Goal: Task Accomplishment & Management: Complete application form

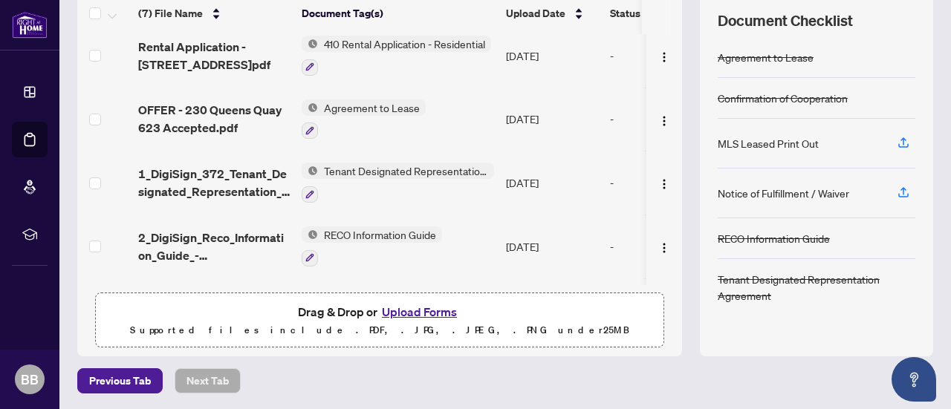
scroll to position [196, 0]
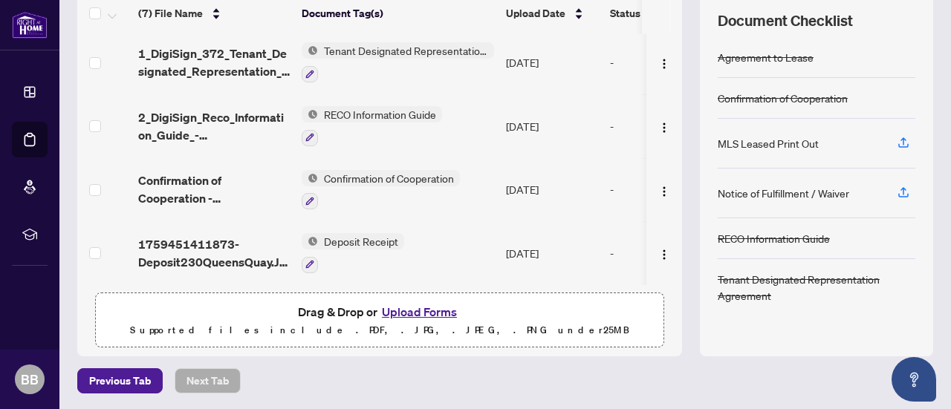
click at [416, 314] on button "Upload Forms" at bounding box center [420, 311] width 84 height 19
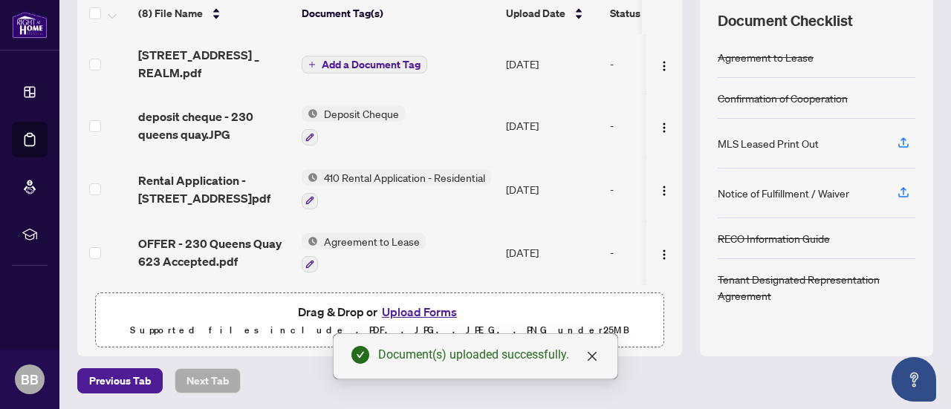
scroll to position [0, 0]
click at [355, 68] on span "Add a Document Tag" at bounding box center [371, 64] width 99 height 10
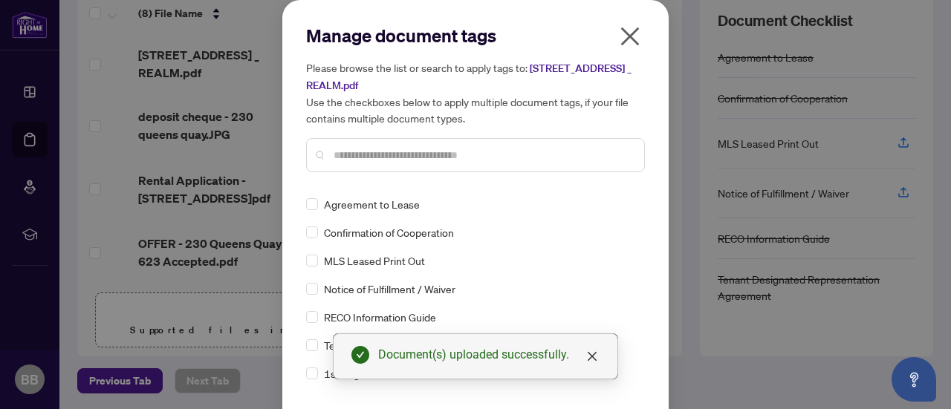
click at [386, 152] on input "text" at bounding box center [483, 155] width 299 height 16
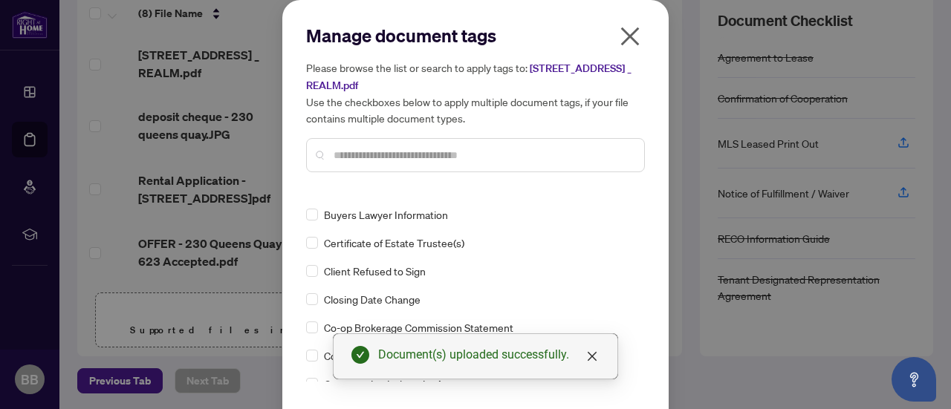
scroll to position [520, 0]
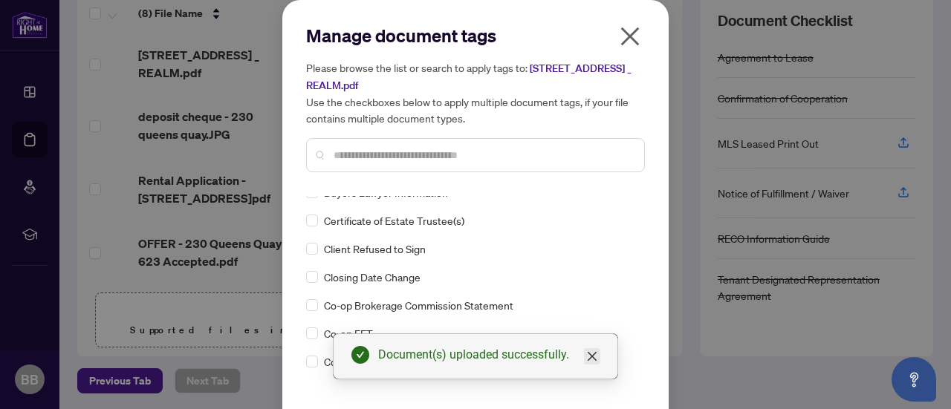
click at [590, 356] on icon "close" at bounding box center [592, 357] width 12 height 12
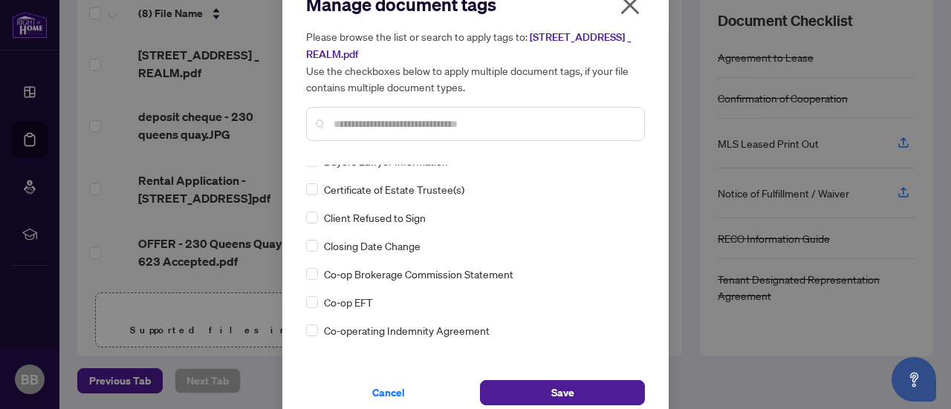
scroll to position [49, 0]
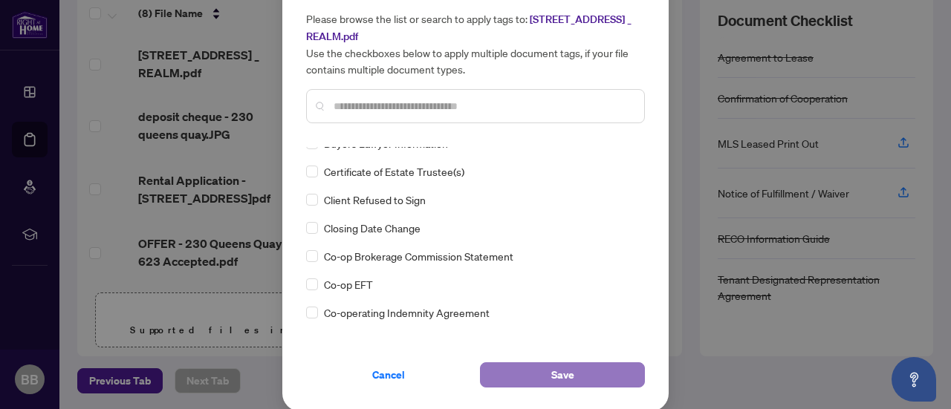
click at [561, 368] on span "Save" at bounding box center [562, 375] width 23 height 24
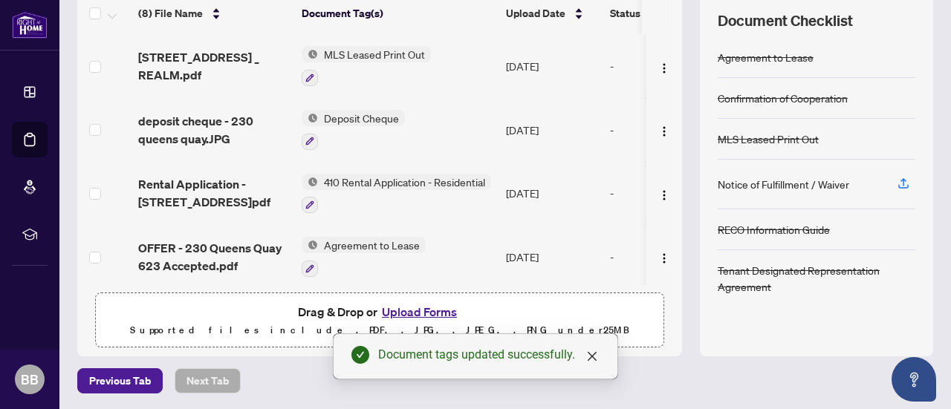
scroll to position [0, 0]
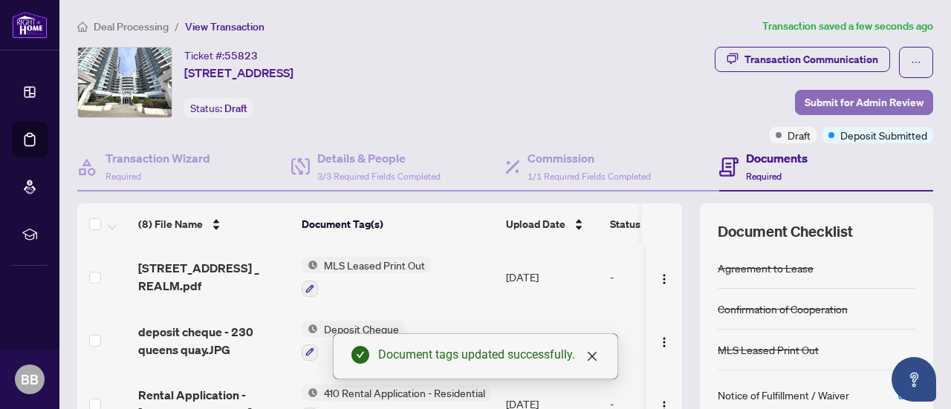
click at [850, 103] on span "Submit for Admin Review" at bounding box center [864, 103] width 119 height 24
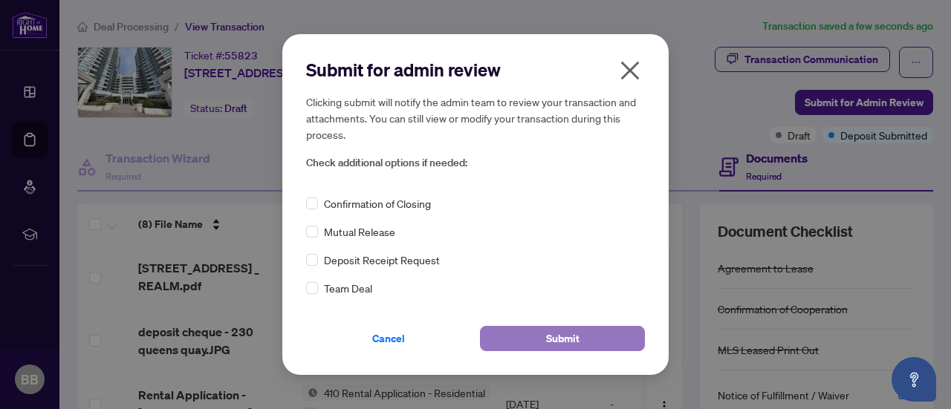
click at [581, 341] on button "Submit" at bounding box center [562, 338] width 165 height 25
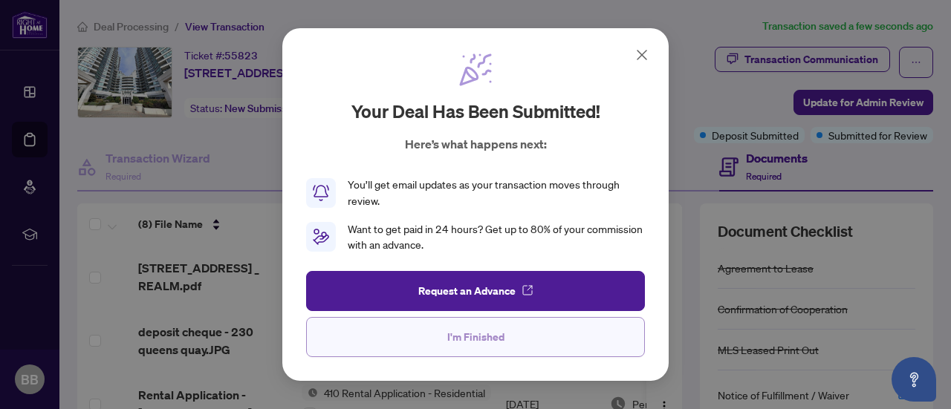
click at [536, 342] on button "I'm Finished" at bounding box center [475, 337] width 339 height 40
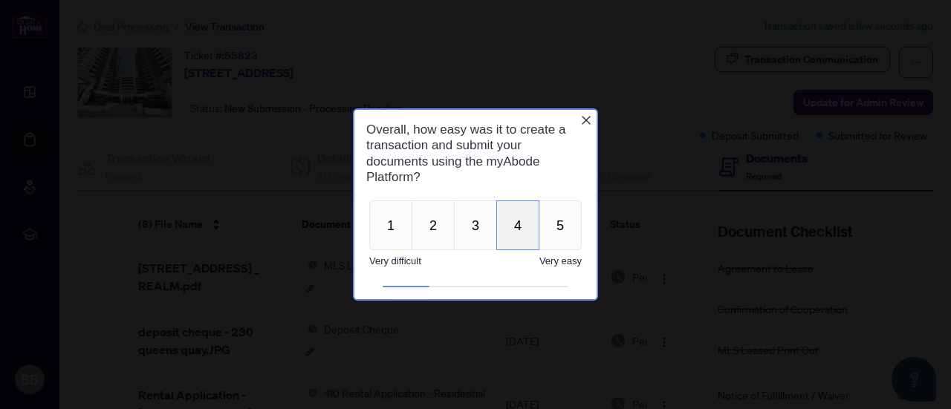
click at [519, 223] on button "4" at bounding box center [517, 226] width 43 height 50
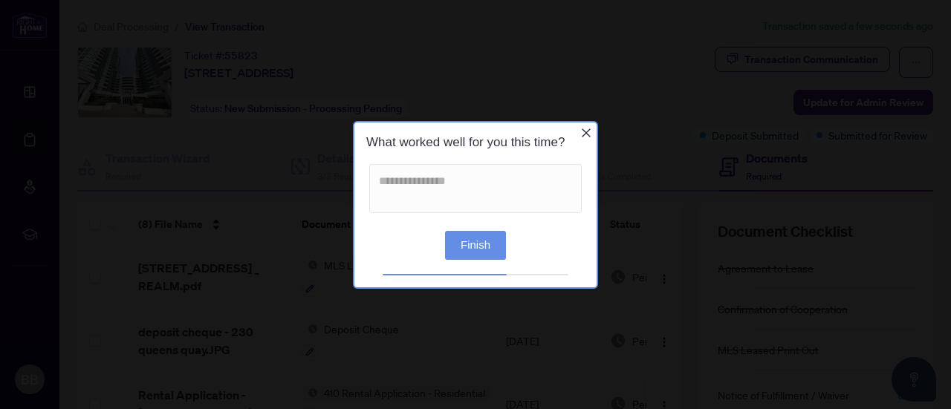
click at [466, 244] on button "Finish" at bounding box center [475, 244] width 61 height 29
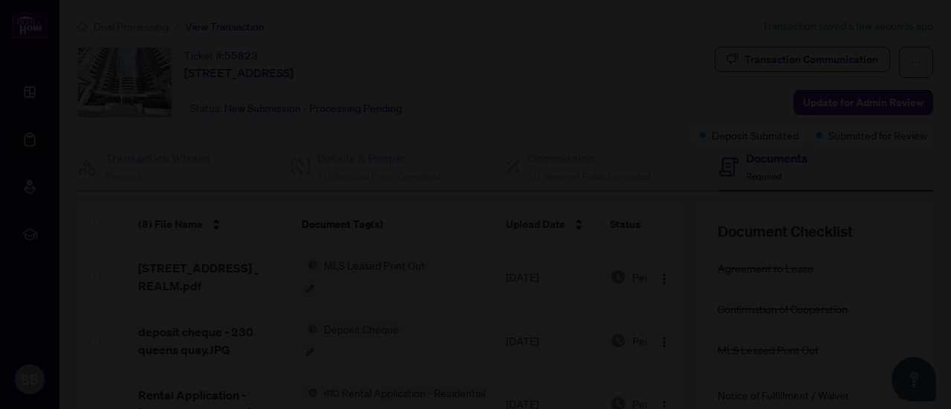
click at [771, 69] on div at bounding box center [475, 204] width 951 height 409
